Goal: Task Accomplishment & Management: Use online tool/utility

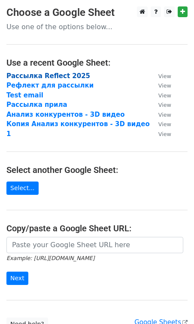
click at [36, 78] on strong "Рассылка Reflect 2025" at bounding box center [48, 76] width 84 height 8
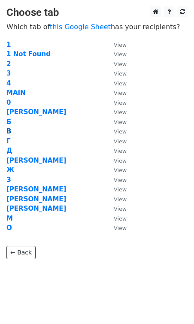
click at [9, 131] on strong "В" at bounding box center [8, 131] width 5 height 8
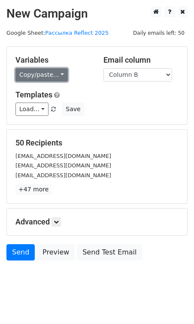
click at [38, 73] on link "Copy/paste..." at bounding box center [41, 74] width 52 height 13
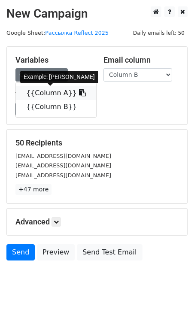
click at [79, 94] on icon at bounding box center [82, 92] width 7 height 7
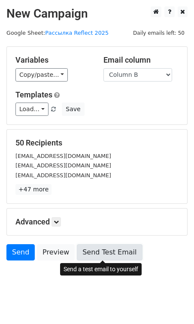
click at [95, 252] on link "Send Test Email" at bounding box center [109, 252] width 65 height 16
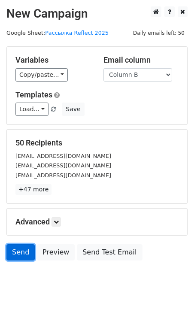
click at [20, 252] on link "Send" at bounding box center [20, 252] width 28 height 16
